Goal: Transaction & Acquisition: Book appointment/travel/reservation

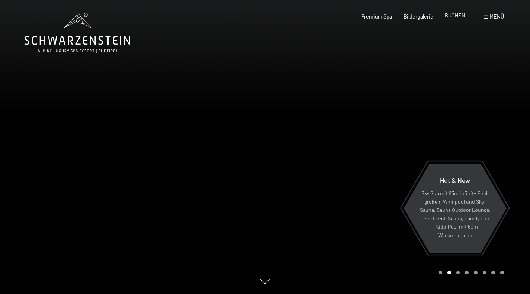
click at [458, 19] on div "BUCHEN" at bounding box center [455, 15] width 20 height 7
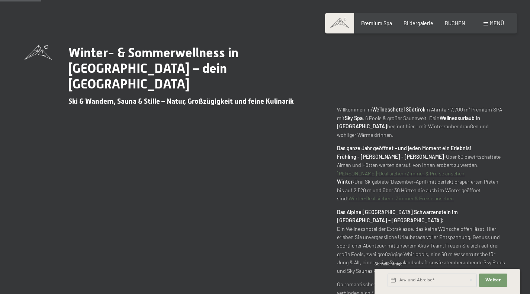
scroll to position [299, 0]
click at [496, 288] on div "Weiter Adressfelder ausblenden" at bounding box center [493, 280] width 30 height 18
click at [498, 282] on span "Weiter" at bounding box center [493, 280] width 16 height 6
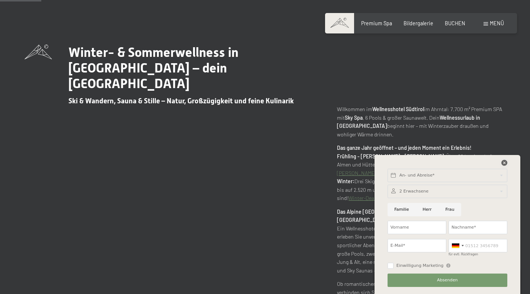
click at [502, 163] on icon at bounding box center [504, 163] width 6 height 6
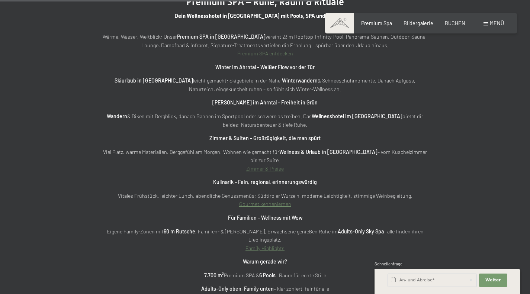
scroll to position [2192, 0]
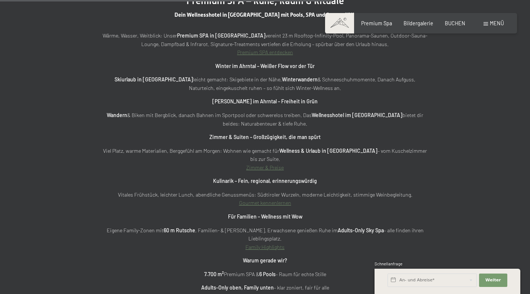
click at [273, 164] on link "Zimmer & Preise" at bounding box center [265, 167] width 38 height 6
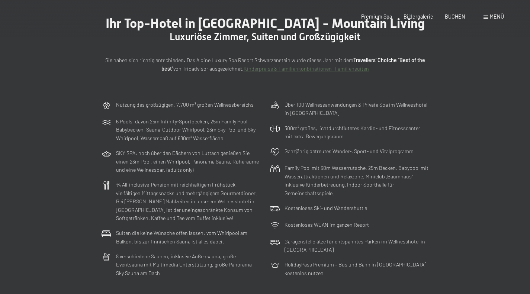
scroll to position [92, 0]
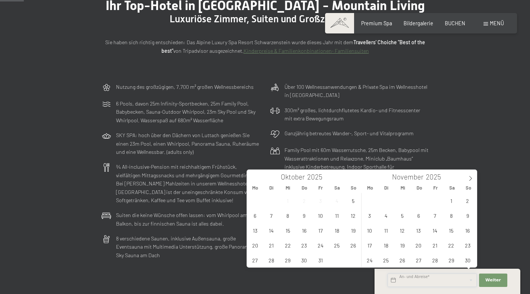
click at [471, 282] on input "text" at bounding box center [432, 280] width 89 height 13
click at [273, 245] on span "21" at bounding box center [271, 245] width 15 height 15
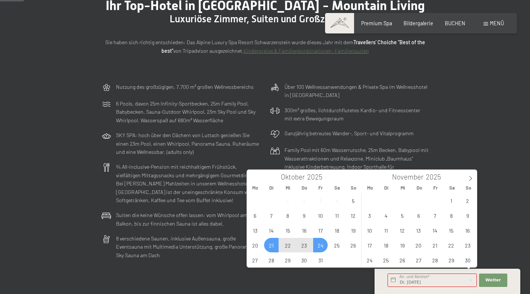
click at [318, 247] on span "24" at bounding box center [320, 245] width 15 height 15
type input "Di. 21.10.2025 - Fr. 24.10.2025"
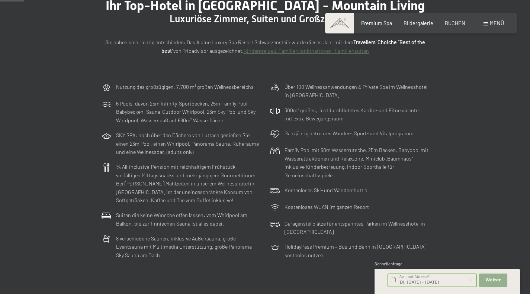
click at [486, 279] on button "Weiter Adressfelder ausblenden" at bounding box center [493, 280] width 28 height 13
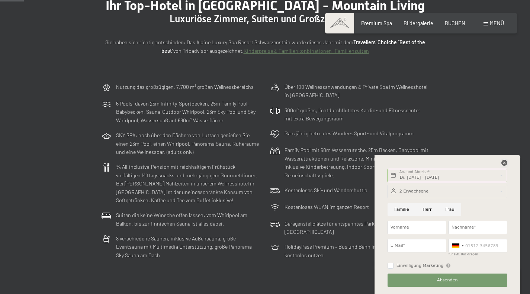
click at [504, 165] on icon at bounding box center [504, 163] width 6 height 6
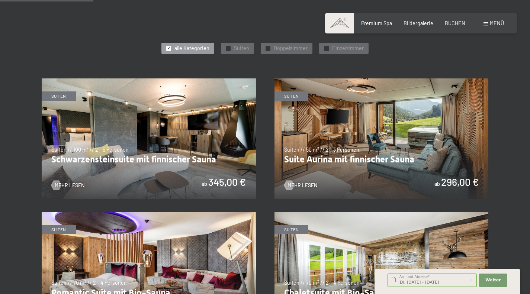
scroll to position [362, 0]
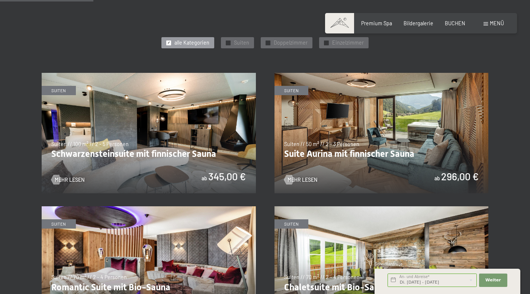
click at [370, 143] on img at bounding box center [381, 133] width 214 height 120
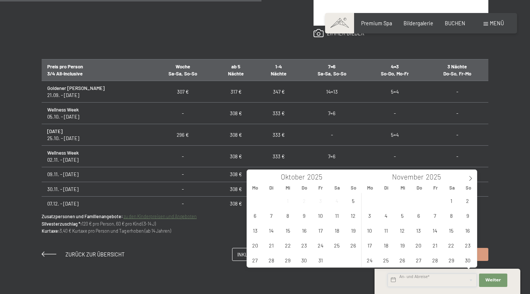
click at [446, 276] on input "text" at bounding box center [432, 280] width 89 height 13
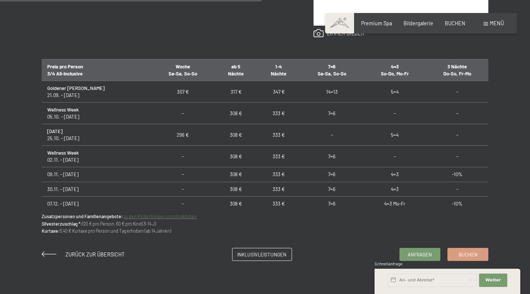
click at [519, 213] on div "Anfragen Buchen Suiten // 50 m² // 2 - 3 Personen Suite Aurina mit finnischer S…" at bounding box center [265, 40] width 530 height 442
click at [449, 114] on td "-" at bounding box center [457, 114] width 62 height 22
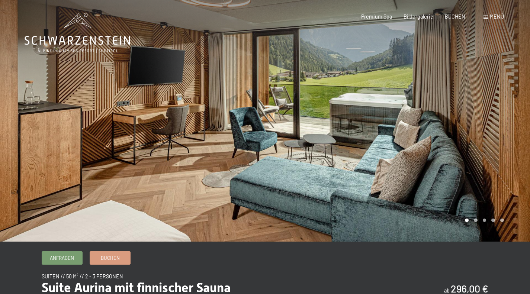
click at [511, 116] on div at bounding box center [397, 121] width 265 height 242
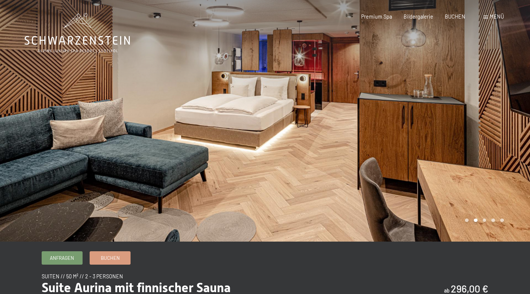
click at [511, 116] on div at bounding box center [397, 121] width 265 height 242
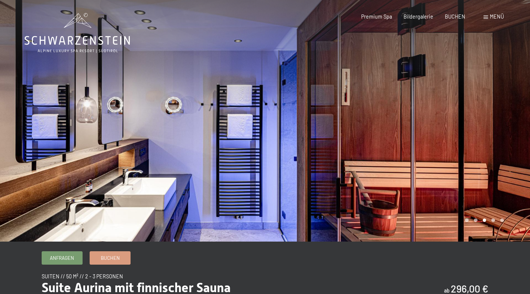
click at [511, 116] on div at bounding box center [397, 121] width 265 height 242
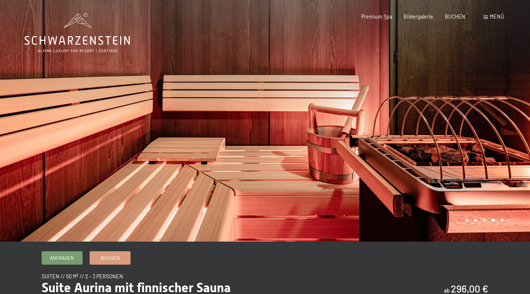
click at [511, 116] on div at bounding box center [397, 121] width 265 height 242
